Goal: Task Accomplishment & Management: Manage account settings

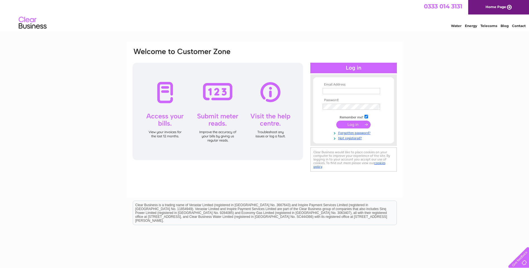
type input "kathy@Cordnet.co.uk"
click at [351, 126] on input "submit" at bounding box center [353, 125] width 34 height 8
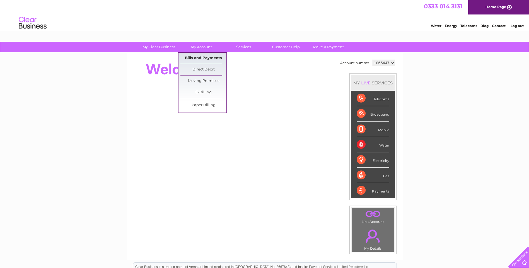
click at [197, 58] on link "Bills and Payments" at bounding box center [203, 58] width 46 height 11
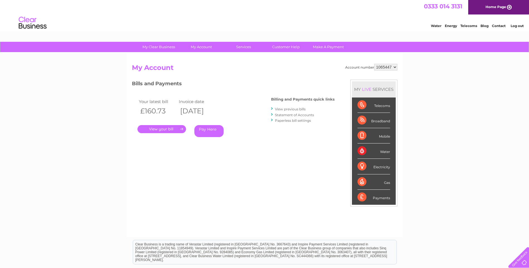
click at [164, 131] on link "." at bounding box center [161, 129] width 48 height 8
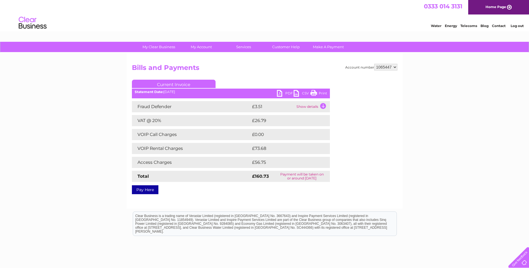
click at [283, 93] on link "PDF" at bounding box center [285, 94] width 17 height 8
